Goal: Find specific page/section: Find specific page/section

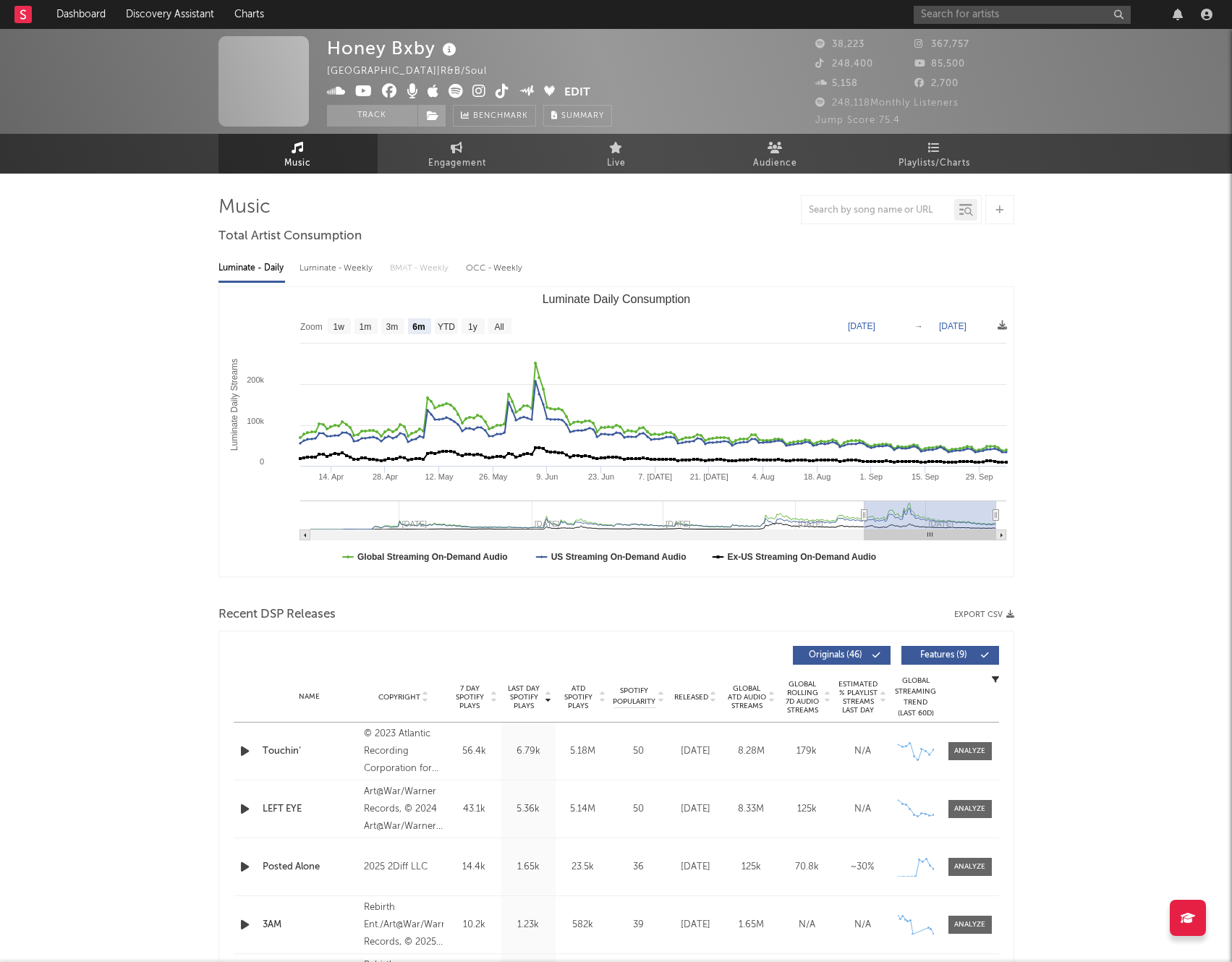
select select "6m"
click at [1036, 16] on input "text" at bounding box center [1022, 14] width 217 height 18
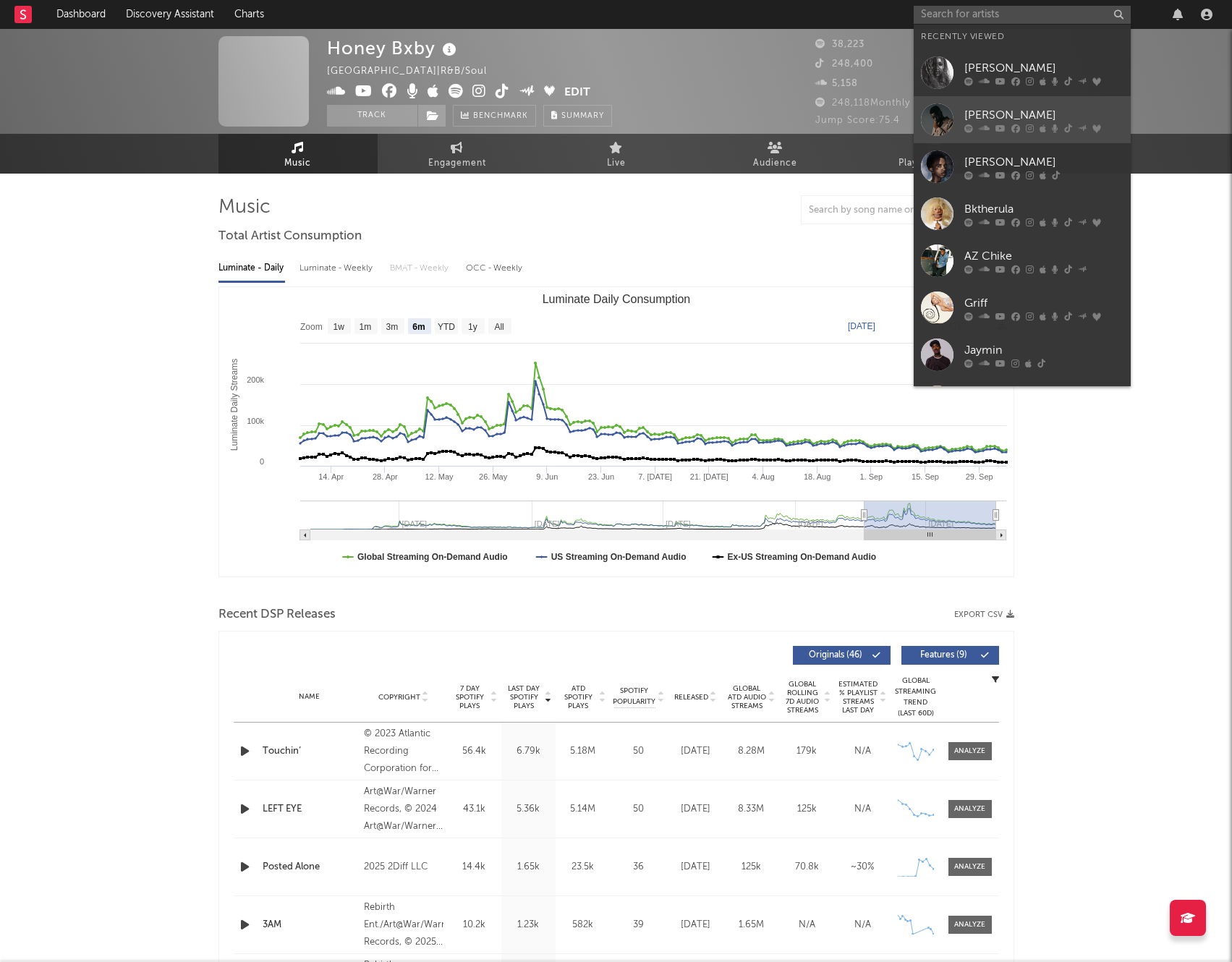
click at [946, 116] on div at bounding box center [937, 119] width 33 height 33
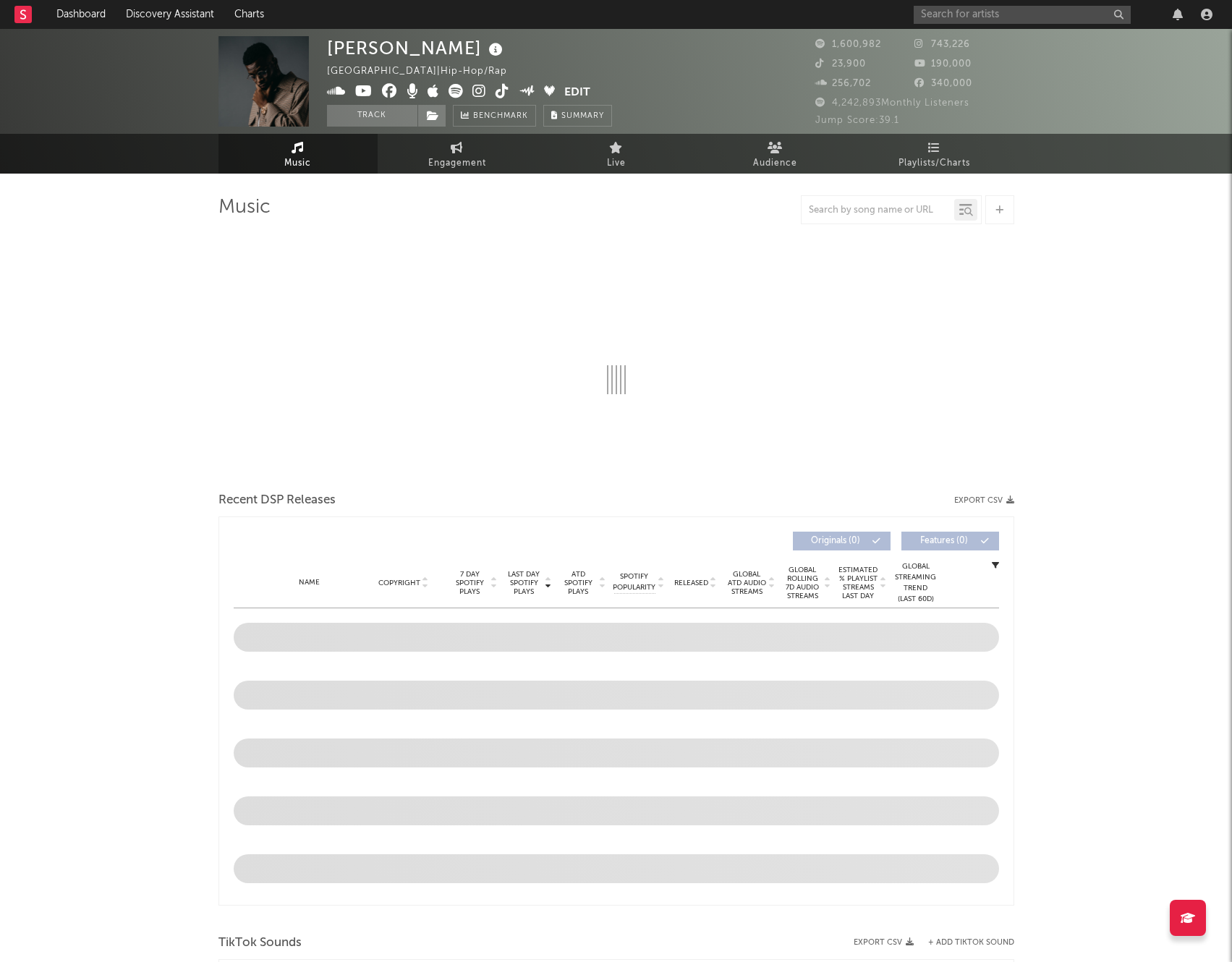
select select "6m"
